Goal: Task Accomplishment & Management: Manage account settings

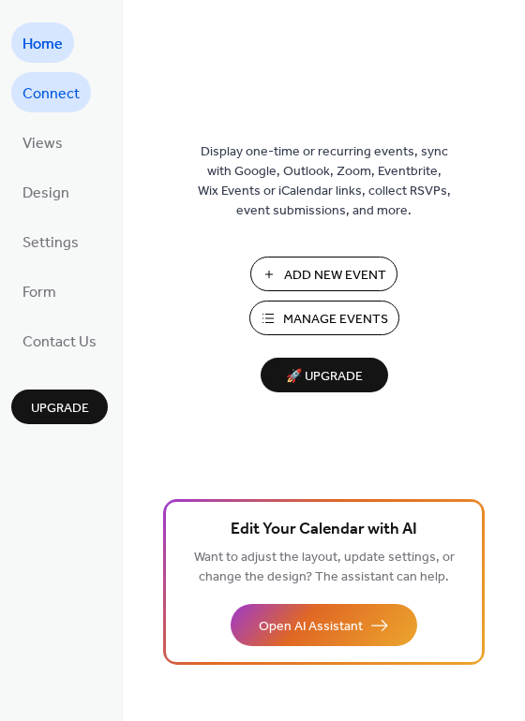
click at [38, 100] on span "Connect" at bounding box center [50, 94] width 57 height 29
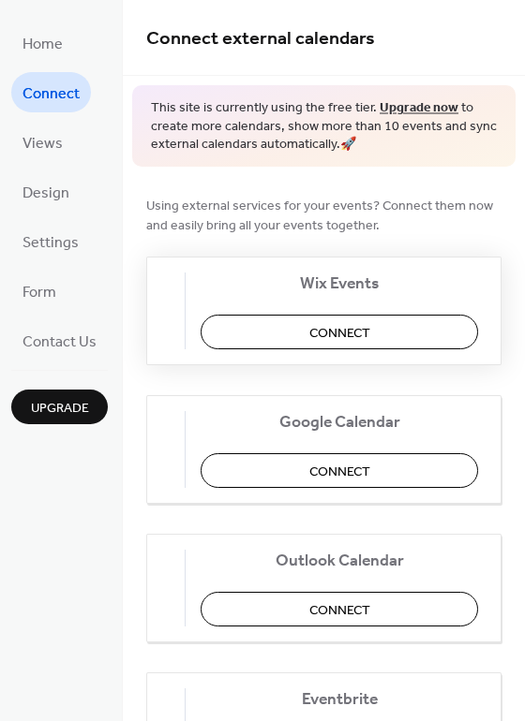
click at [226, 276] on div "Wix Events Connect" at bounding box center [323, 311] width 355 height 109
drag, startPoint x: 188, startPoint y: 310, endPoint x: 332, endPoint y: 325, distance: 145.0
click at [170, 312] on img at bounding box center [170, 311] width 0 height 30
click at [334, 325] on span "Connect" at bounding box center [339, 333] width 61 height 20
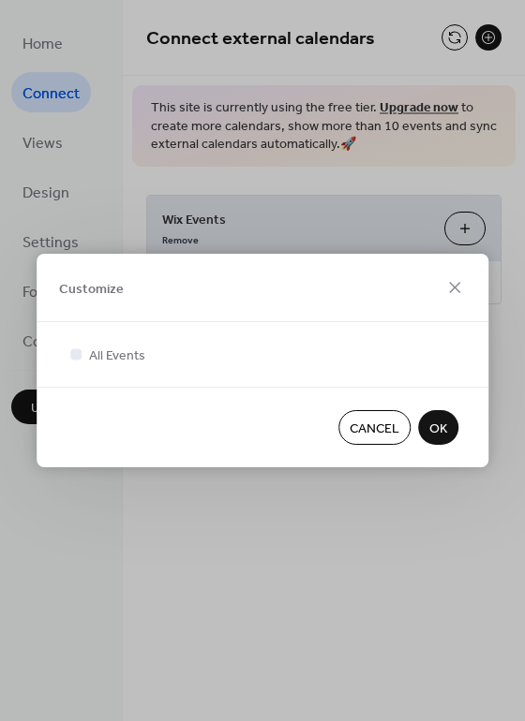
click at [435, 428] on span "OK" at bounding box center [438, 430] width 18 height 20
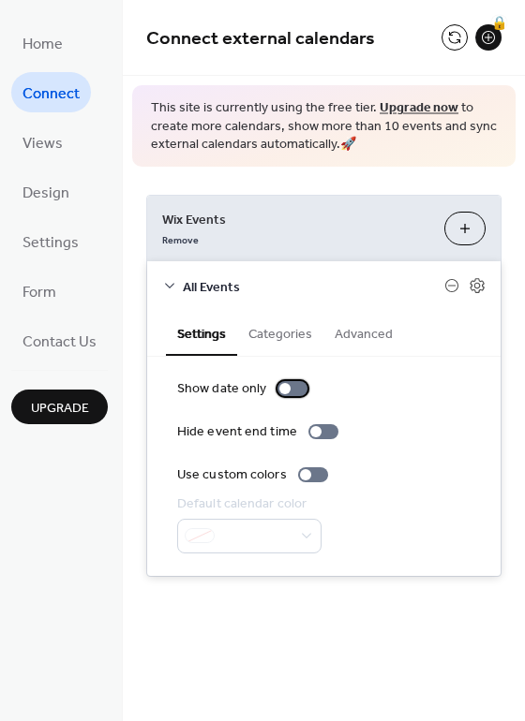
click at [294, 388] on div at bounding box center [292, 388] width 30 height 15
click at [277, 390] on div at bounding box center [292, 388] width 30 height 15
click at [260, 334] on button "Categories" at bounding box center [280, 332] width 86 height 43
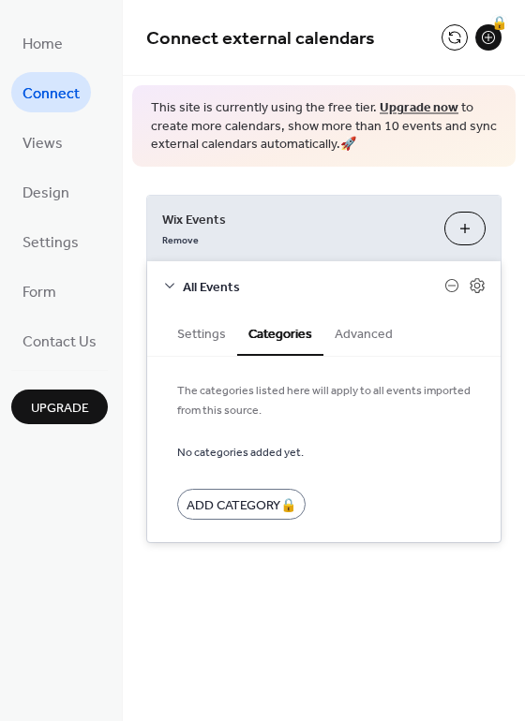
click at [354, 344] on button "Advanced" at bounding box center [363, 332] width 81 height 43
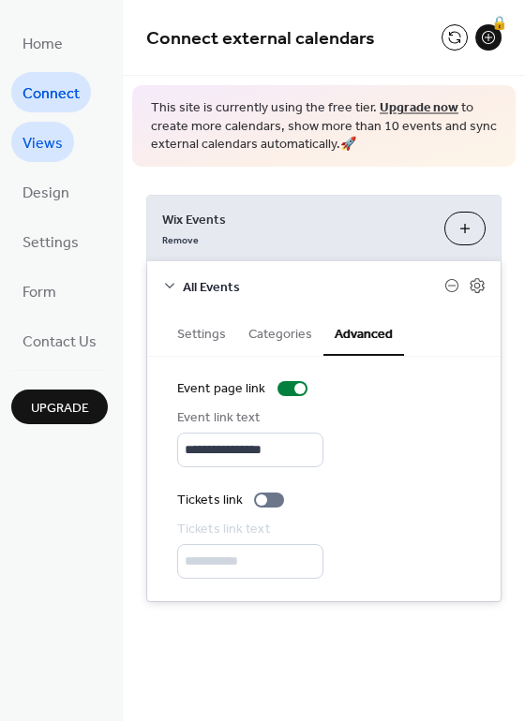
click at [60, 139] on span "Views" at bounding box center [42, 143] width 40 height 29
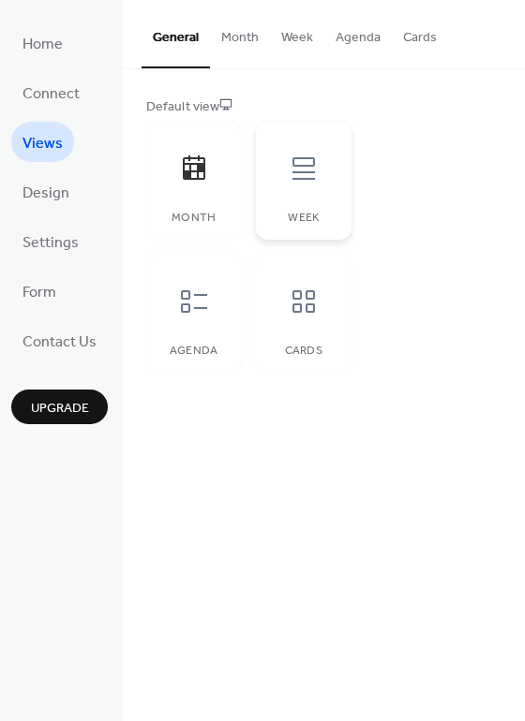
click at [299, 207] on div "Week" at bounding box center [303, 181] width 95 height 118
click at [197, 193] on div at bounding box center [194, 168] width 56 height 56
click at [52, 194] on span "Design" at bounding box center [45, 193] width 47 height 29
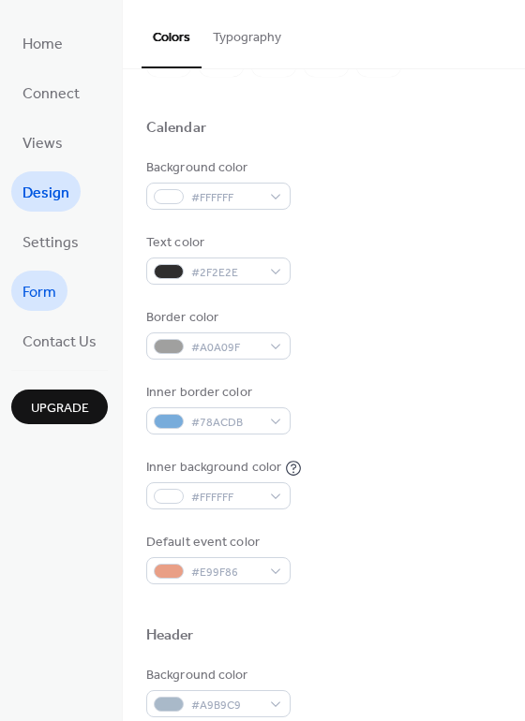
scroll to position [94, 0]
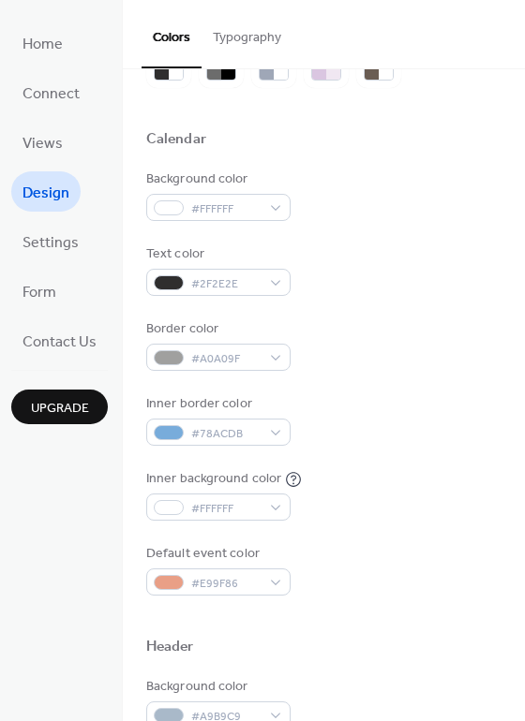
click at [38, 257] on ul "Home Connect Views Design Settings Form Contact Us" at bounding box center [59, 191] width 96 height 338
click at [39, 239] on span "Settings" at bounding box center [50, 243] width 56 height 29
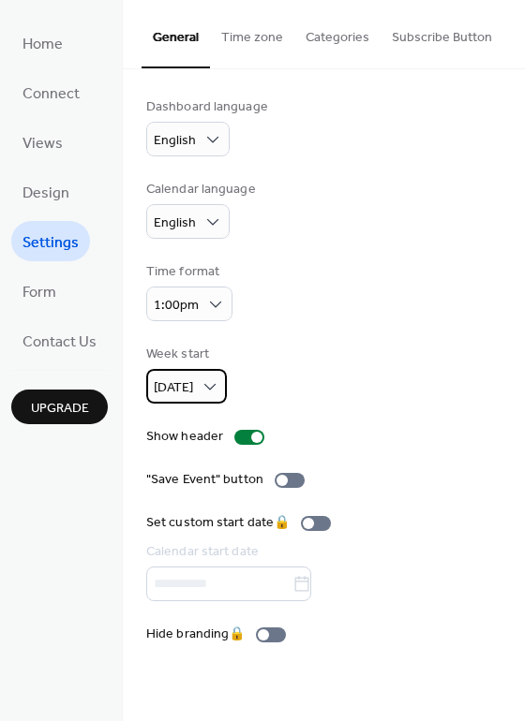
click at [195, 386] on div "[DATE]" at bounding box center [186, 386] width 81 height 35
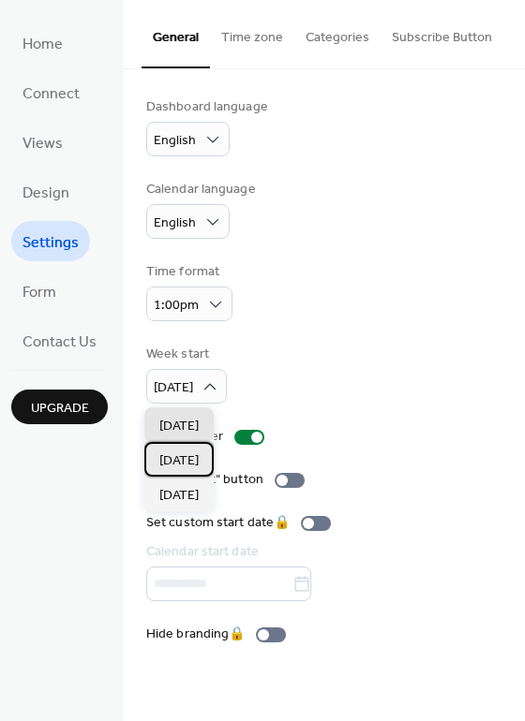
click at [186, 457] on span "[DATE]" at bounding box center [178, 461] width 39 height 20
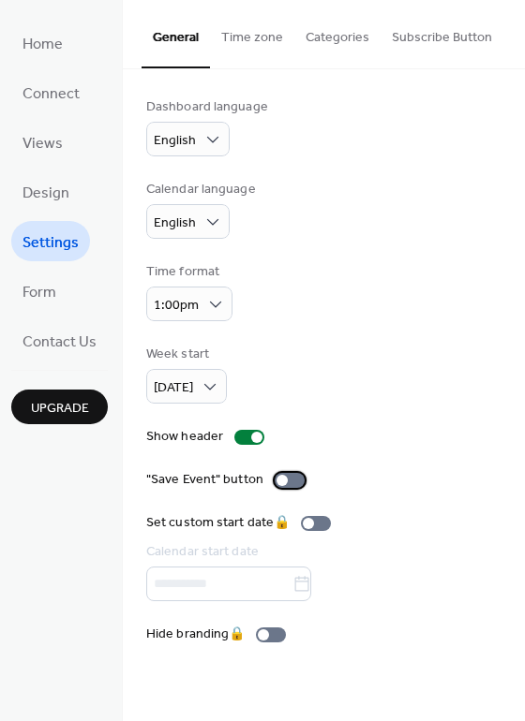
click at [290, 477] on div at bounding box center [289, 480] width 30 height 15
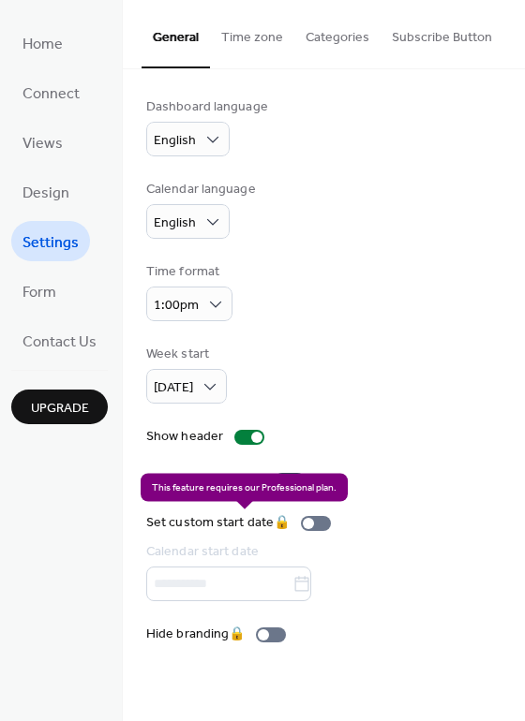
click at [318, 522] on div "Set custom start date 🔒 Calendar start date" at bounding box center [242, 557] width 192 height 88
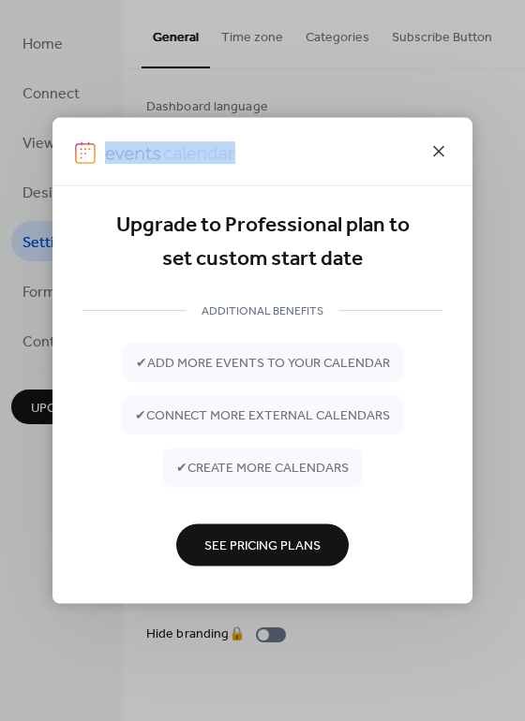
click at [439, 151] on icon at bounding box center [438, 151] width 22 height 22
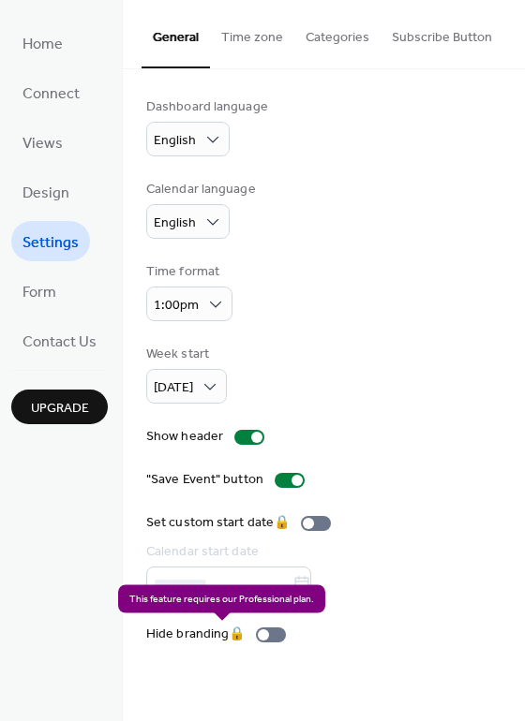
click at [263, 625] on div "Hide branding 🔒" at bounding box center [219, 635] width 147 height 20
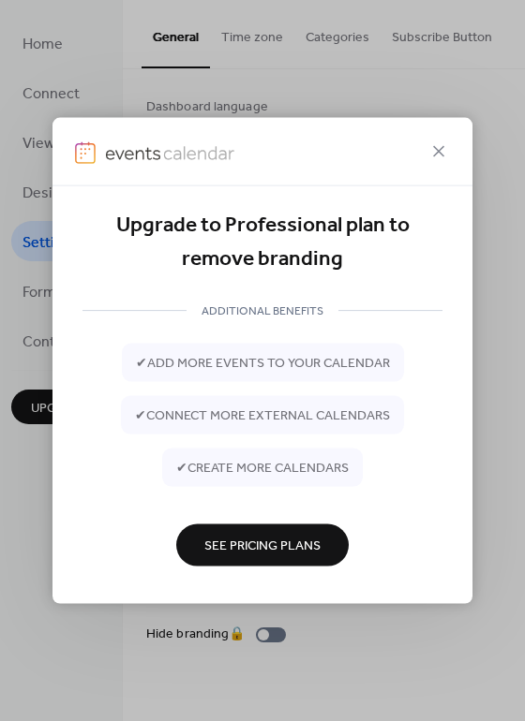
click at [292, 531] on button "See Pricing Plans" at bounding box center [262, 545] width 172 height 42
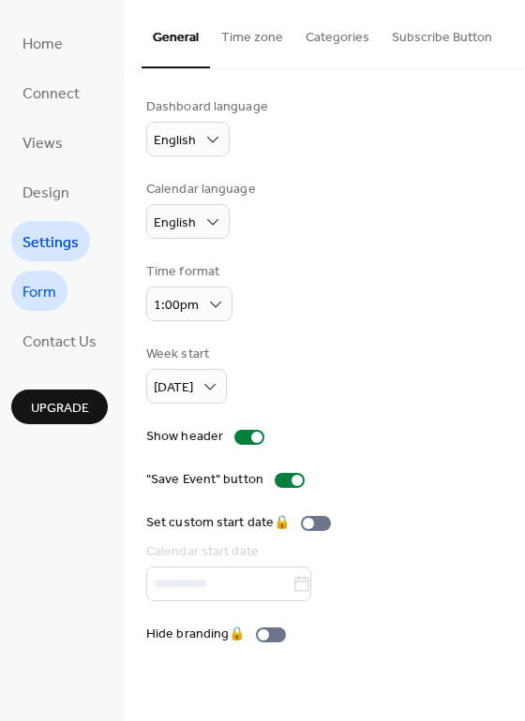
click at [43, 284] on span "Form" at bounding box center [39, 292] width 34 height 29
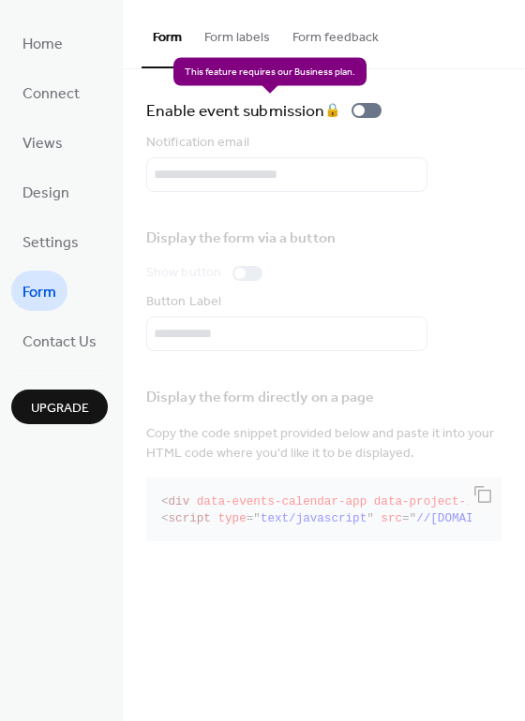
click at [374, 113] on div "Enable event submission 🔒" at bounding box center [267, 110] width 243 height 26
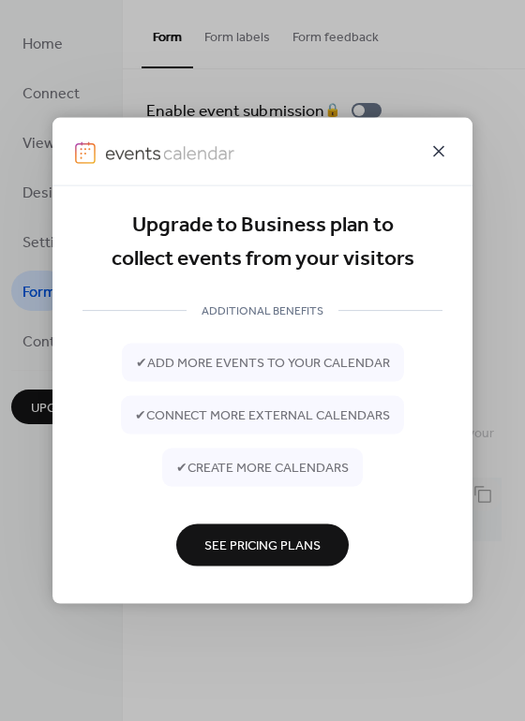
click at [438, 150] on icon at bounding box center [438, 151] width 22 height 22
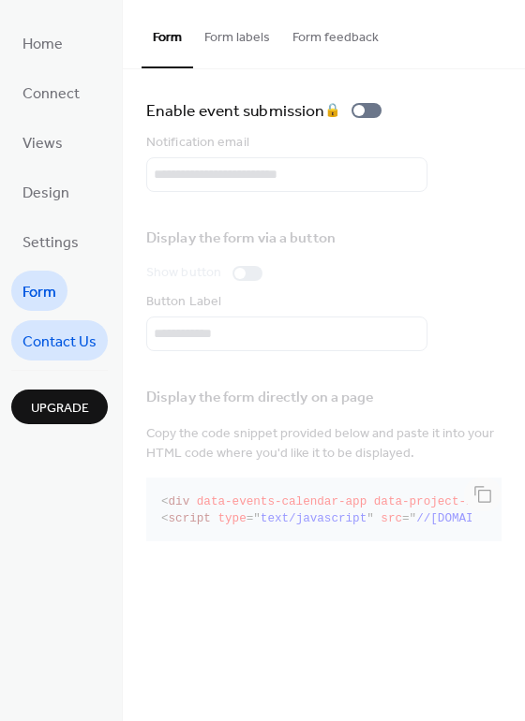
click at [75, 337] on span "Contact Us" at bounding box center [59, 342] width 74 height 29
